Goal: Entertainment & Leisure: Consume media (video, audio)

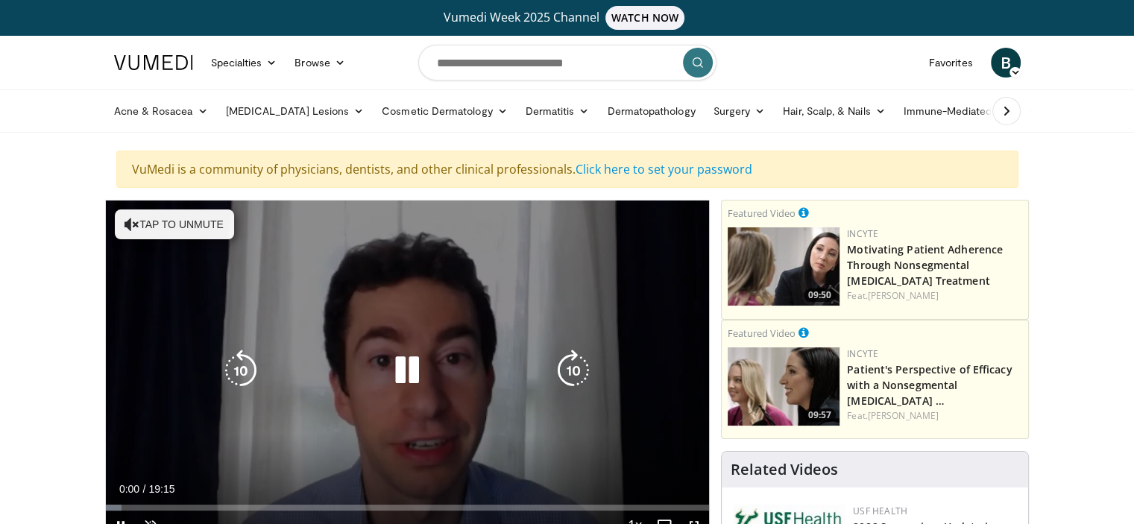
scroll to position [75, 0]
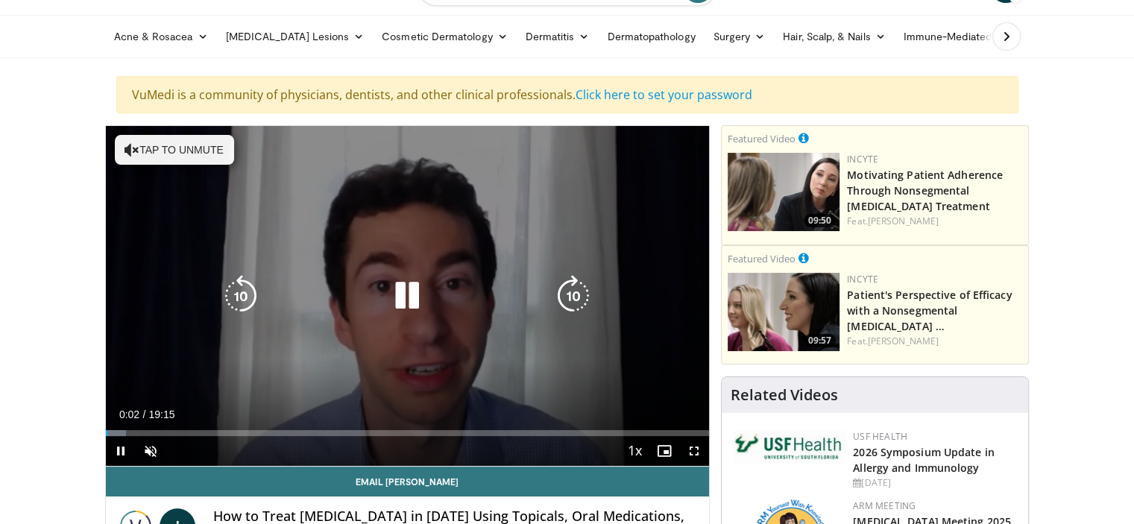
click at [414, 295] on icon "Video Player" at bounding box center [407, 296] width 42 height 42
click at [405, 294] on icon "Video Player" at bounding box center [407, 296] width 42 height 42
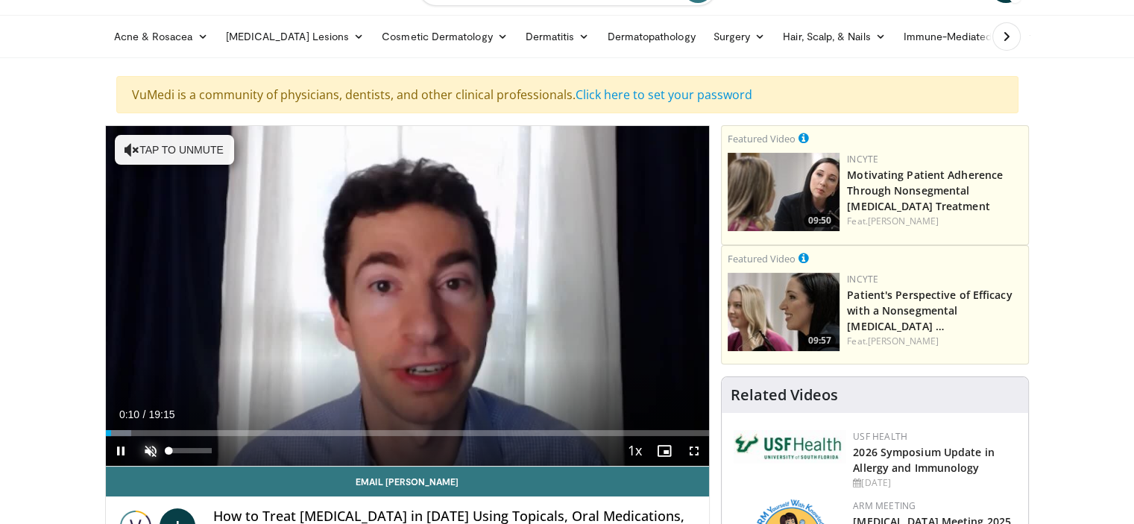
click at [154, 452] on span "Video Player" at bounding box center [151, 451] width 30 height 30
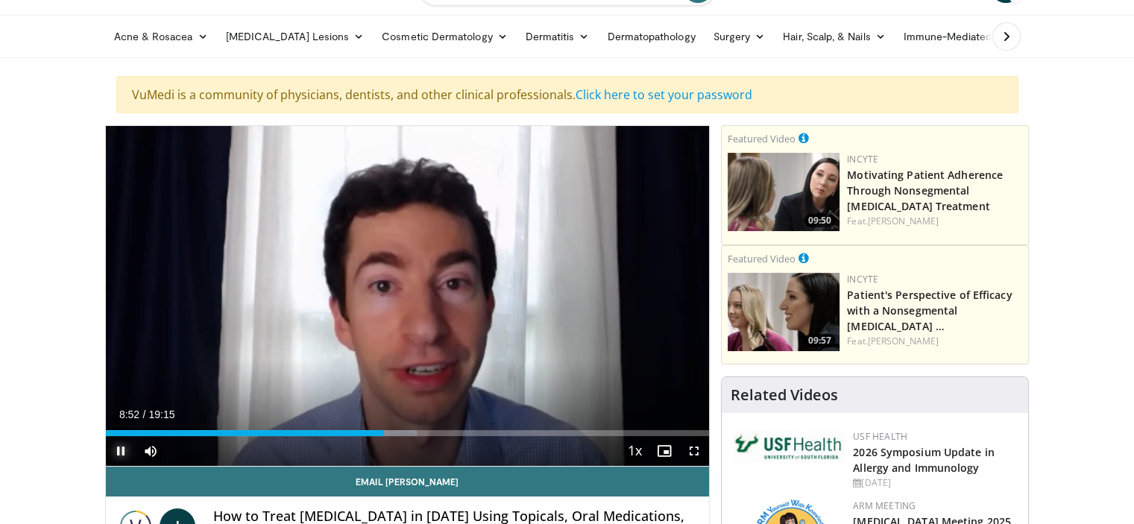
click at [115, 448] on span "Video Player" at bounding box center [121, 451] width 30 height 30
